Goal: Navigation & Orientation: Find specific page/section

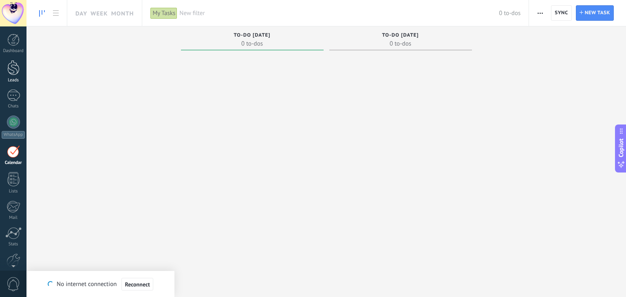
drag, startPoint x: 0, startPoint y: 0, endPoint x: 8, endPoint y: 72, distance: 72.6
click at [8, 72] on div at bounding box center [13, 67] width 12 height 15
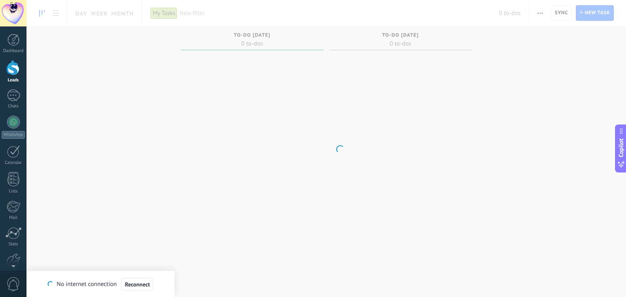
click at [33, 191] on body ".abecls-1,.abecls-2{fill-rule:evenodd}.abecls-2{fill:#fff} .abhcls-1{fill:none}…" at bounding box center [313, 148] width 626 height 297
click at [13, 103] on link "Chats" at bounding box center [13, 100] width 26 height 20
